Goal: Navigation & Orientation: Find specific page/section

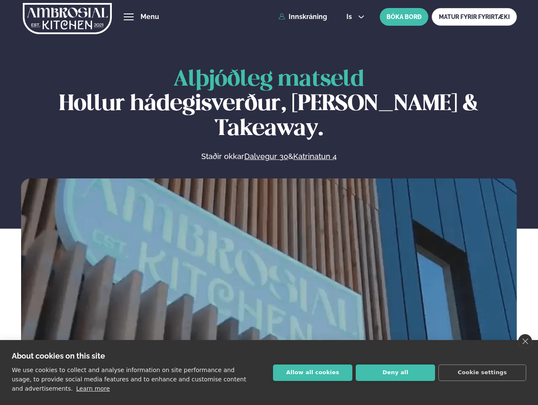
click at [525, 341] on link "close" at bounding box center [525, 341] width 14 height 14
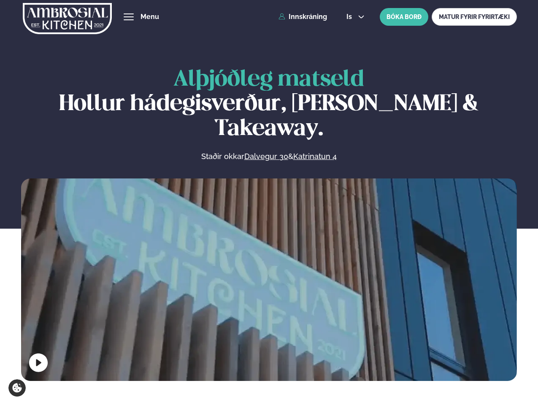
click at [129, 17] on span "hamburger" at bounding box center [129, 17] width 8 height 8
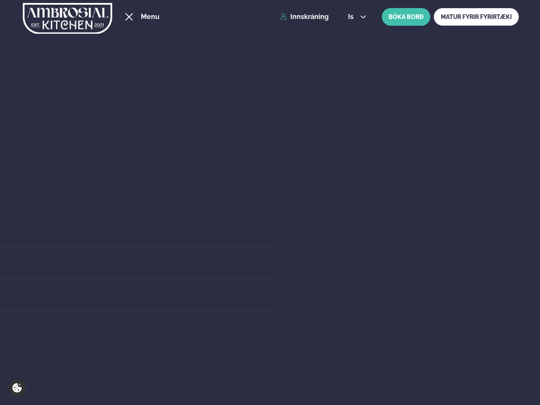
click at [355, 17] on span "is" at bounding box center [352, 17] width 8 height 7
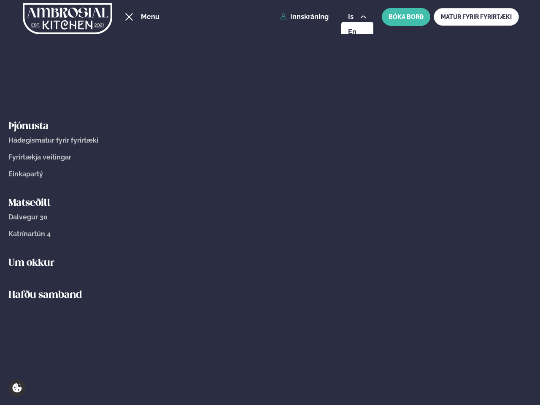
click at [269, 278] on div "Um okkur" at bounding box center [269, 263] width 523 height 32
